Goal: Transaction & Acquisition: Purchase product/service

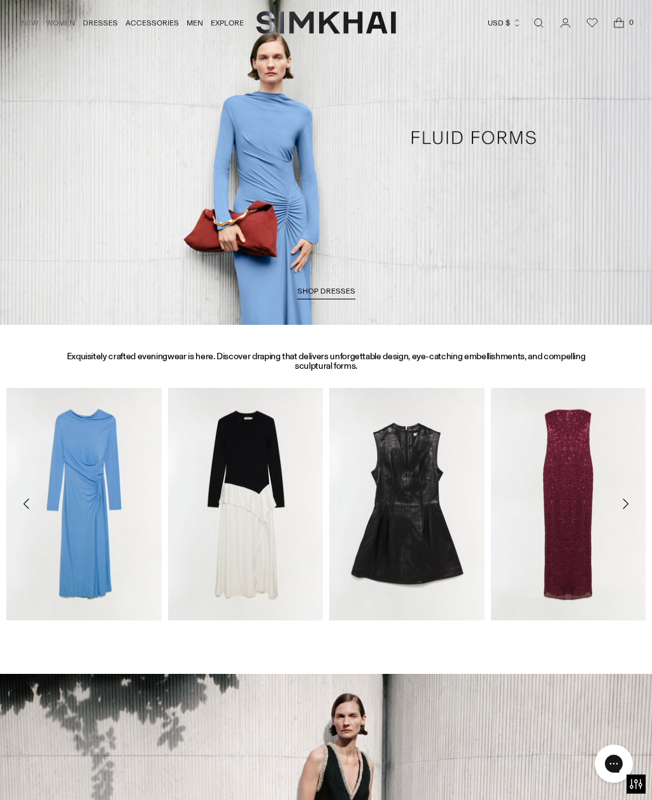
click at [322, 292] on span "SHOP DRESSES" at bounding box center [327, 291] width 58 height 9
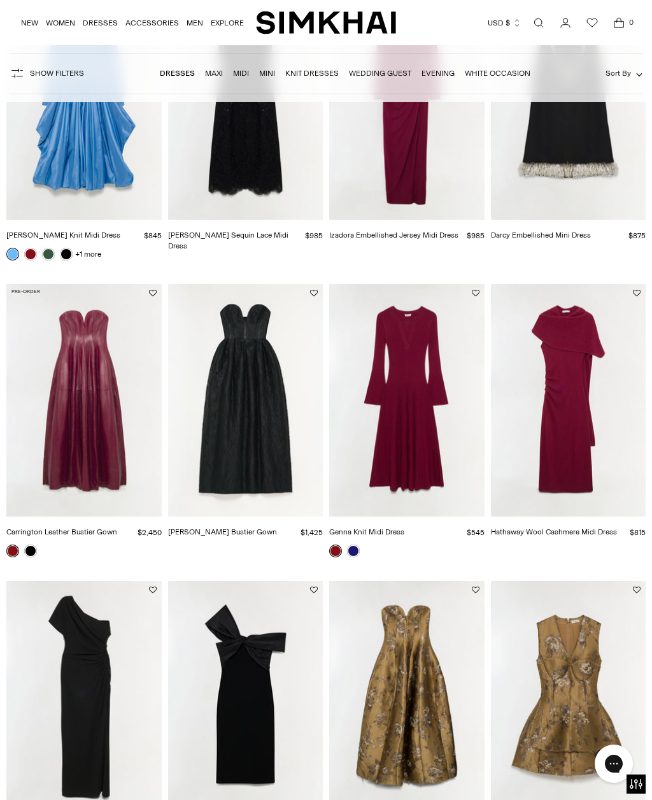
scroll to position [884, 0]
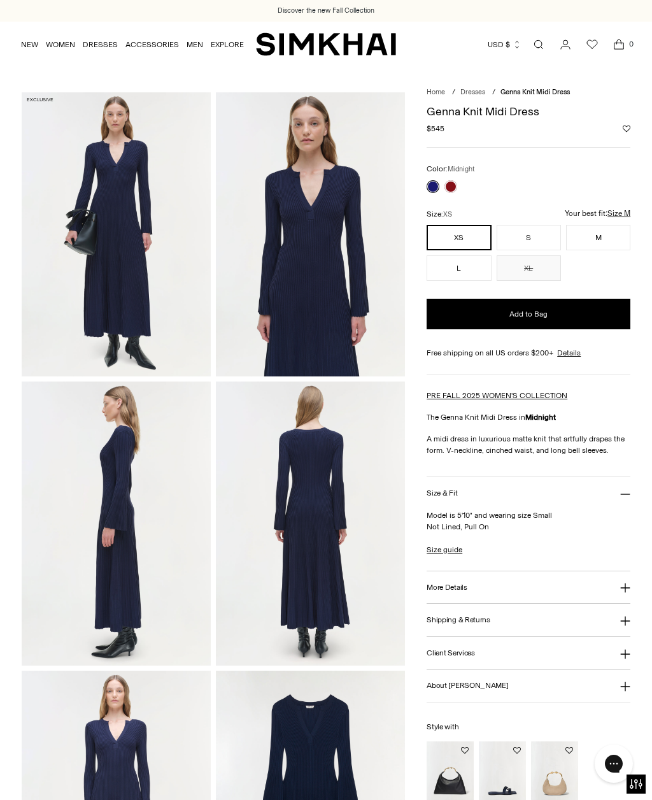
click at [453, 188] on link at bounding box center [451, 186] width 13 height 13
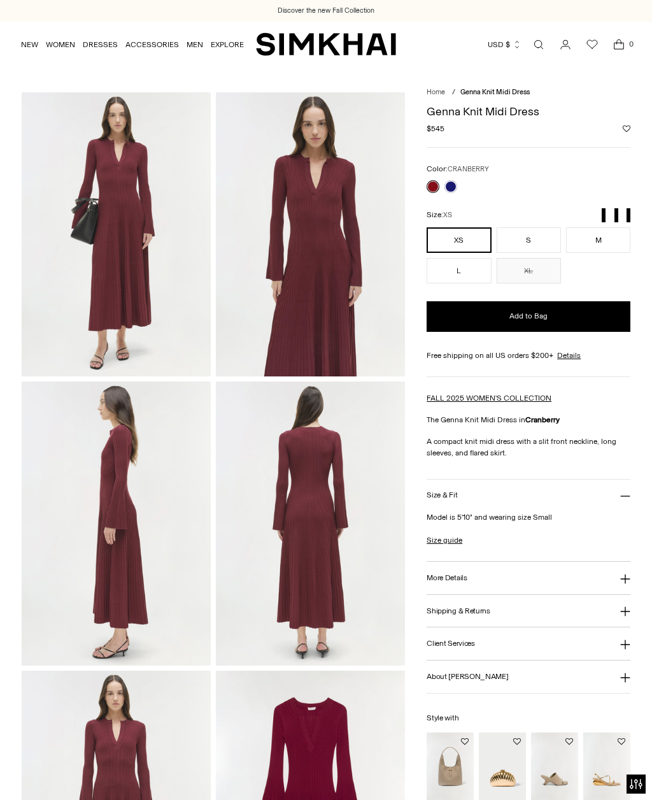
click at [650, 283] on div "Home / Genna Knit Midi Dress Genna Knit Midi Dress Regular price $545 Unit pric…" at bounding box center [326, 523] width 652 height 863
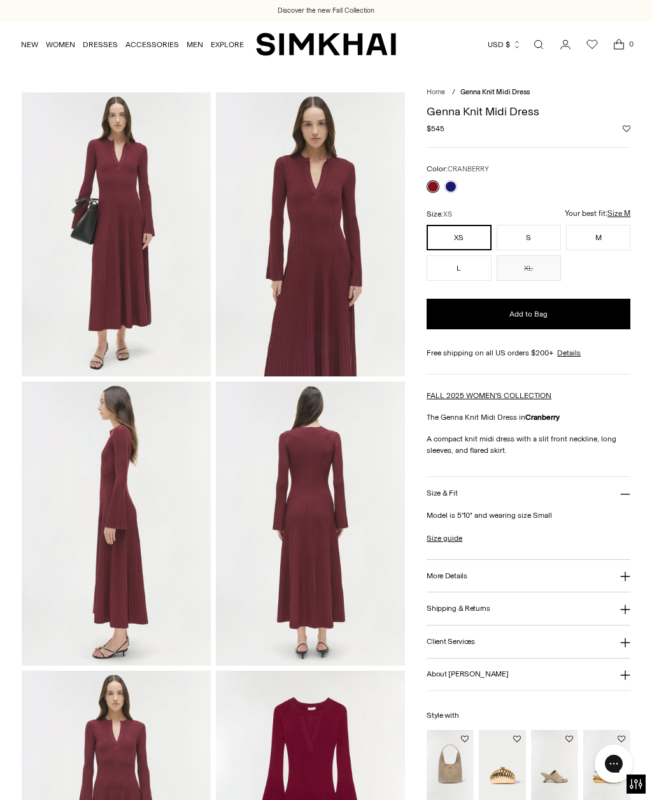
click at [453, 544] on link "Size guide" at bounding box center [445, 538] width 36 height 11
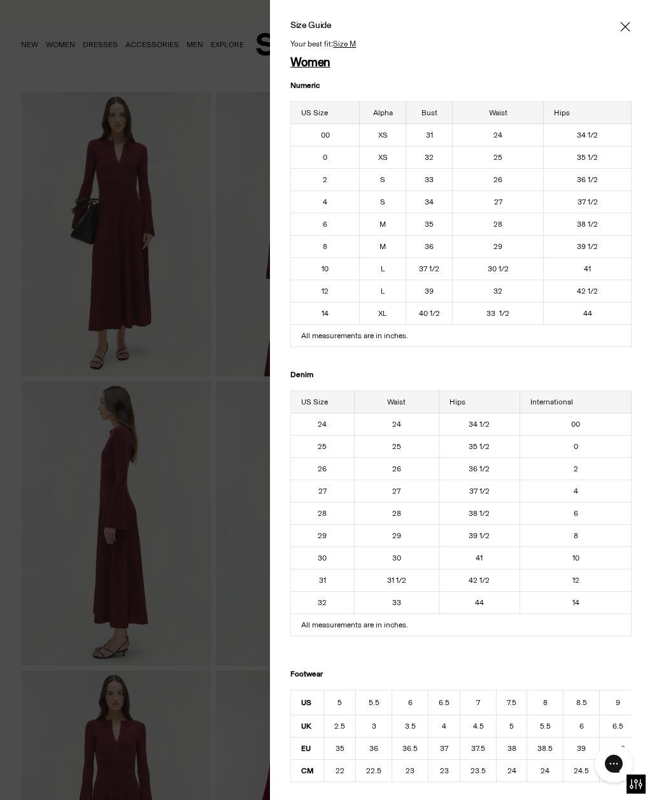
click at [631, 21] on span "Close" at bounding box center [625, 26] width 13 height 13
